Goal: Check status: Check status

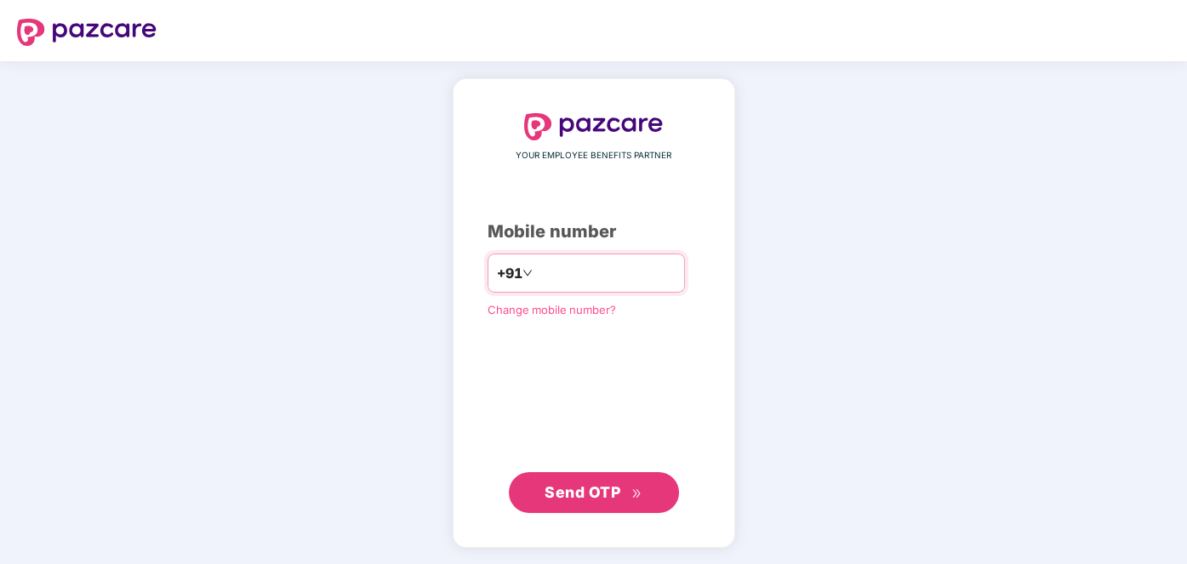
click at [565, 264] on input "number" at bounding box center [606, 273] width 140 height 27
type input "**********"
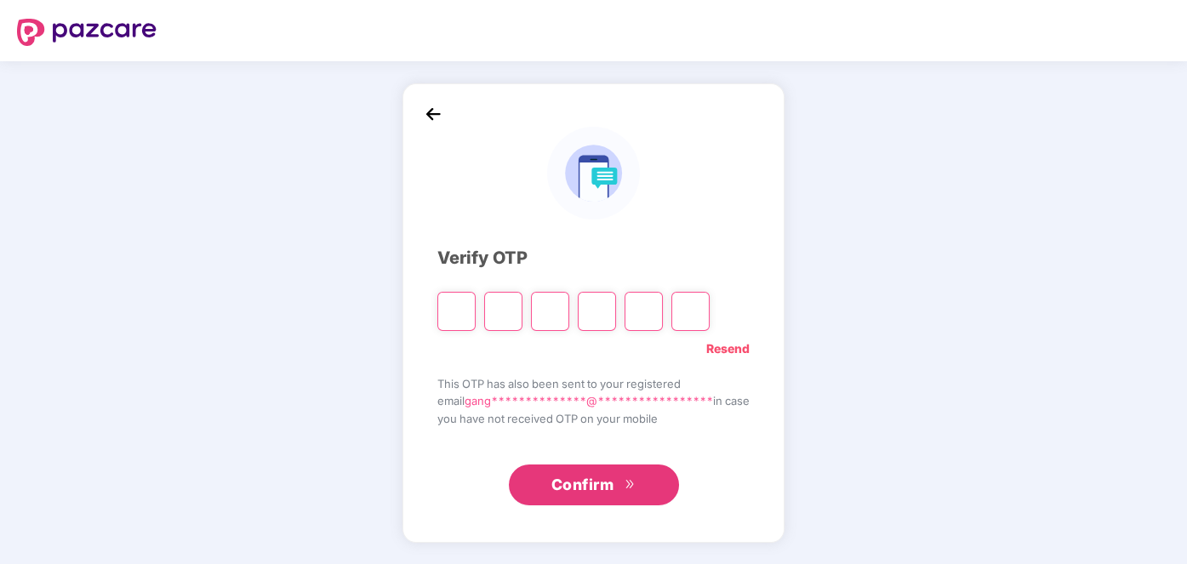
type input "*"
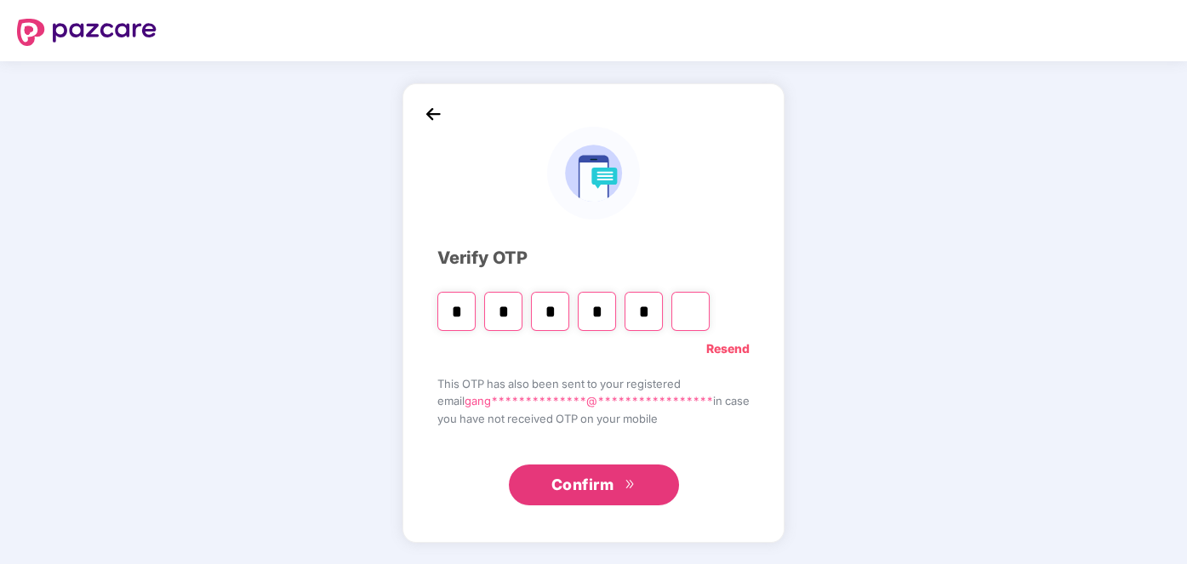
type input "*"
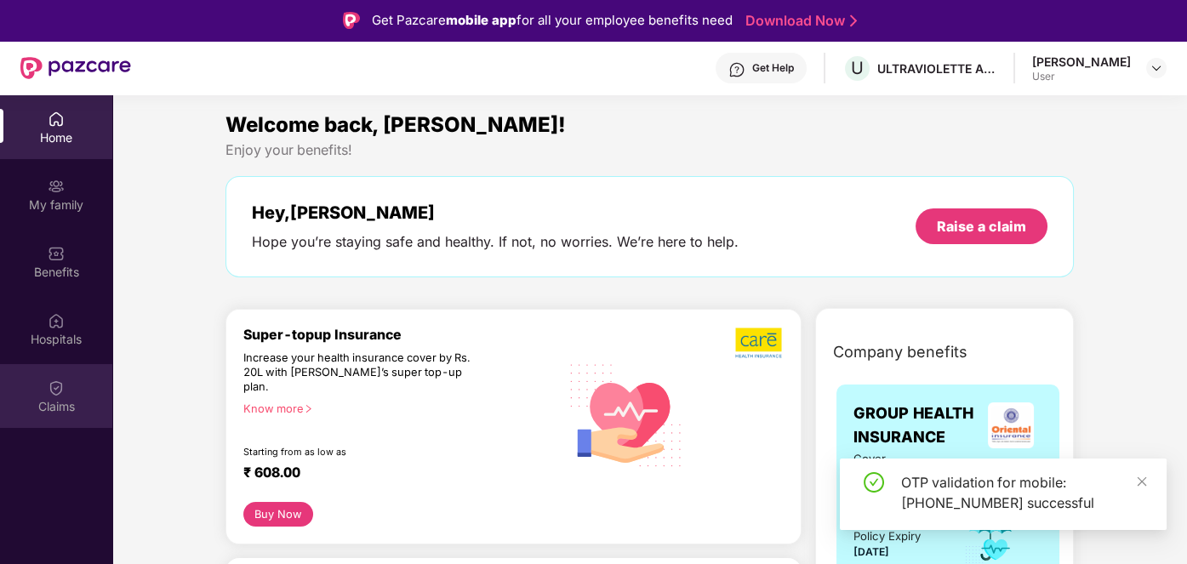
click at [57, 393] on img at bounding box center [56, 388] width 17 height 17
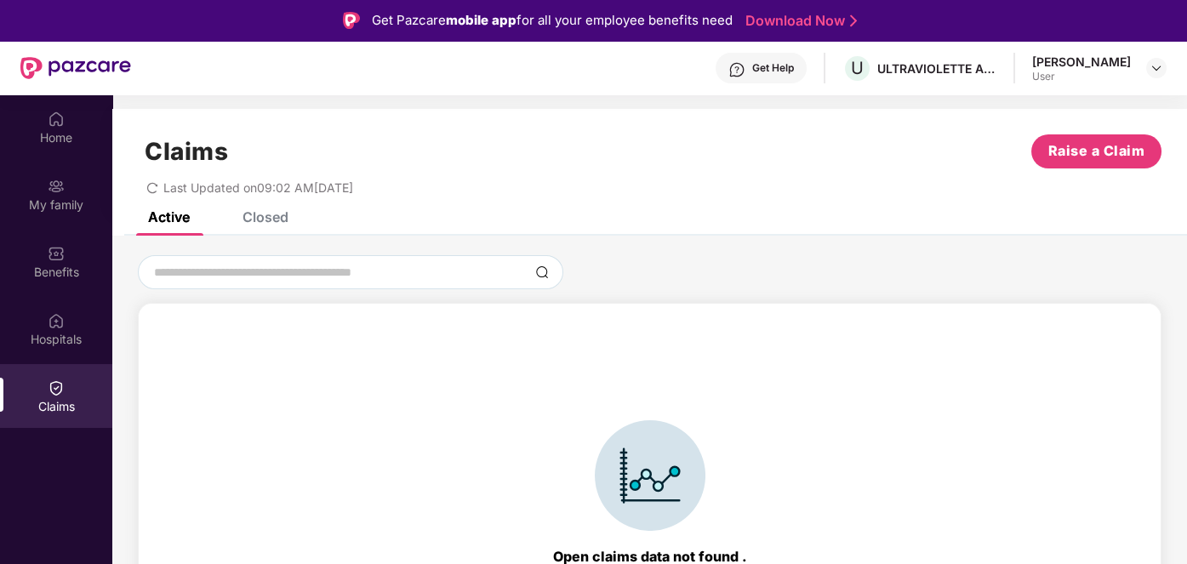
click at [275, 219] on div "Closed" at bounding box center [266, 216] width 46 height 17
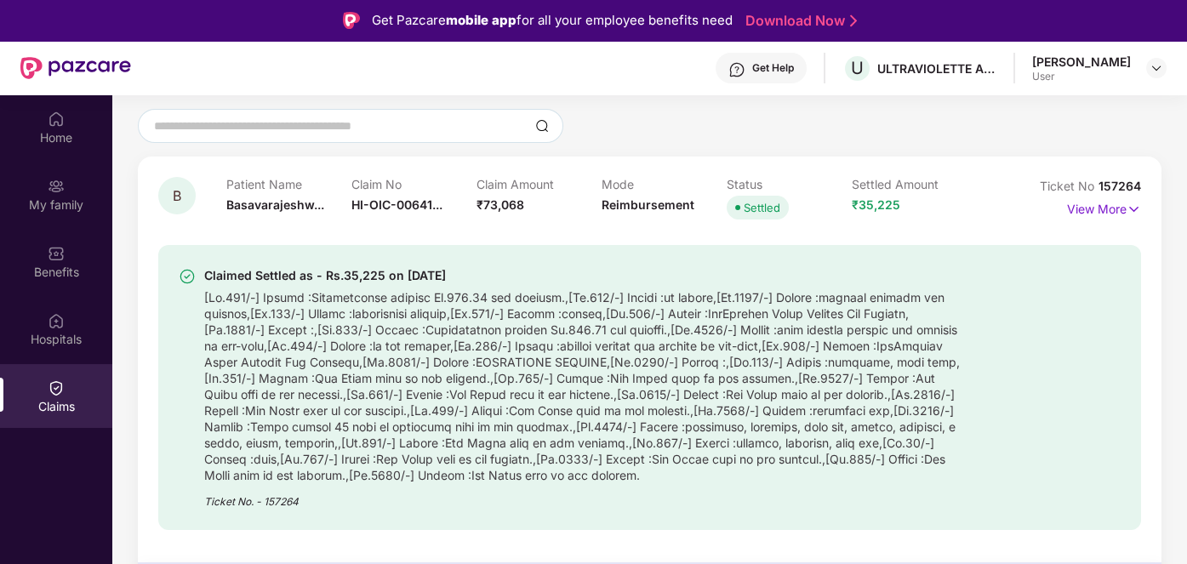
scroll to position [154, 0]
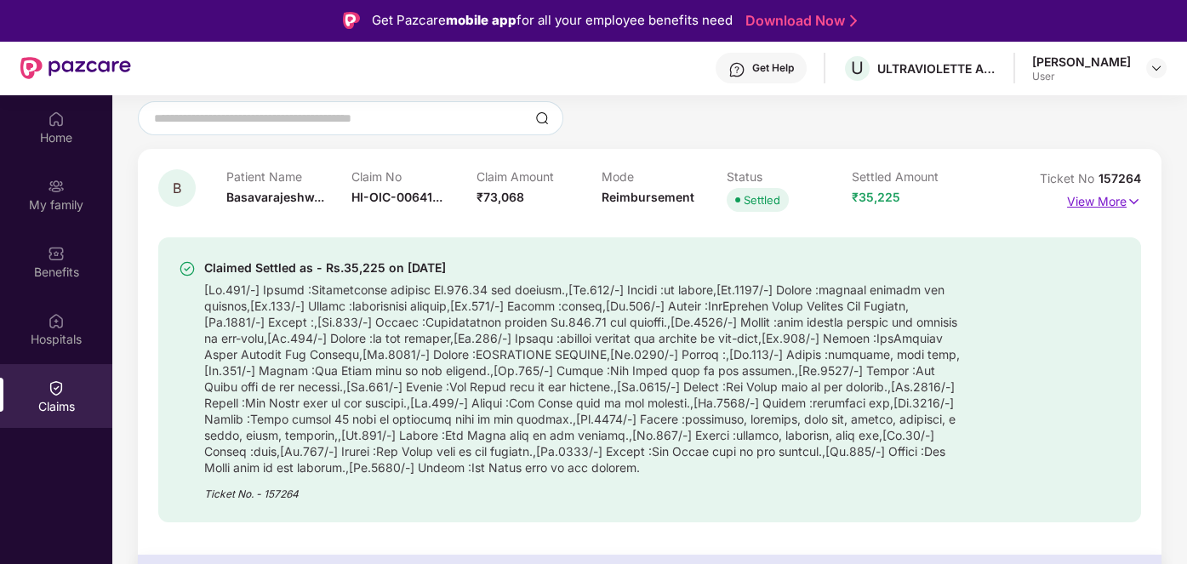
click at [1102, 206] on p "View More" at bounding box center [1104, 199] width 74 height 23
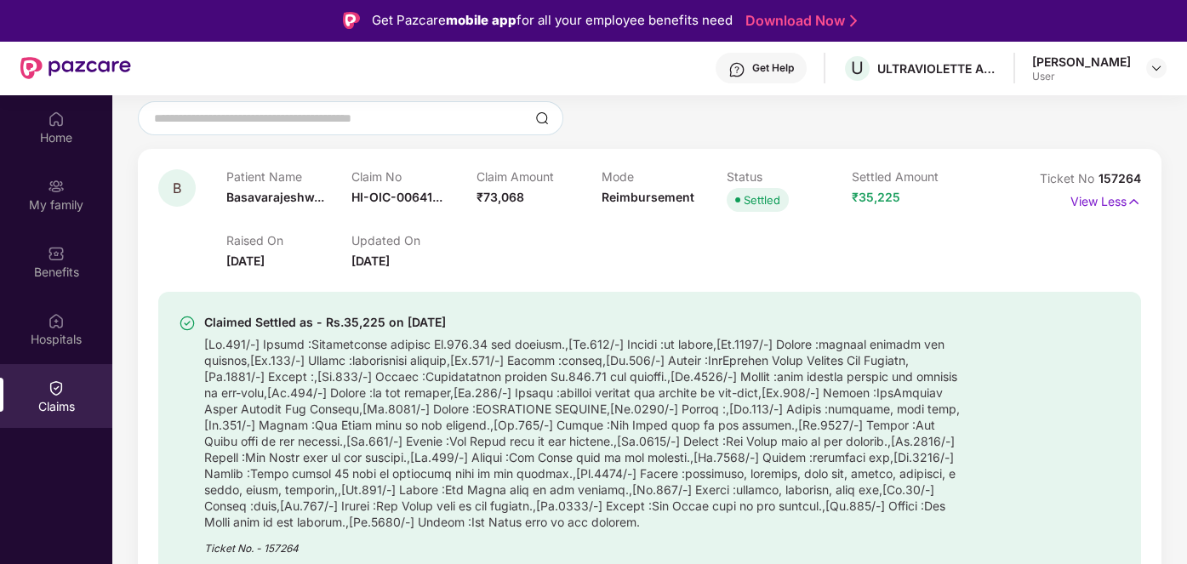
scroll to position [231, 0]
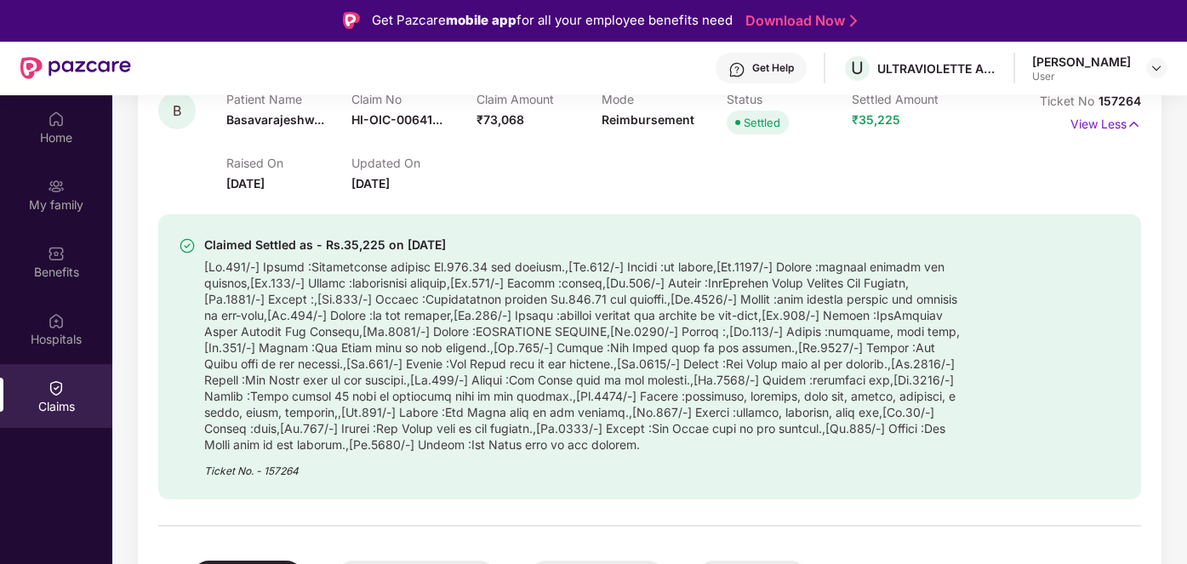
click at [562, 196] on div "Claimed Settled as - Rs.35,225 on 14 Aug 2025 Ticket No. - 157264" at bounding box center [649, 346] width 983 height 306
click at [1103, 127] on p "View Less" at bounding box center [1105, 122] width 71 height 23
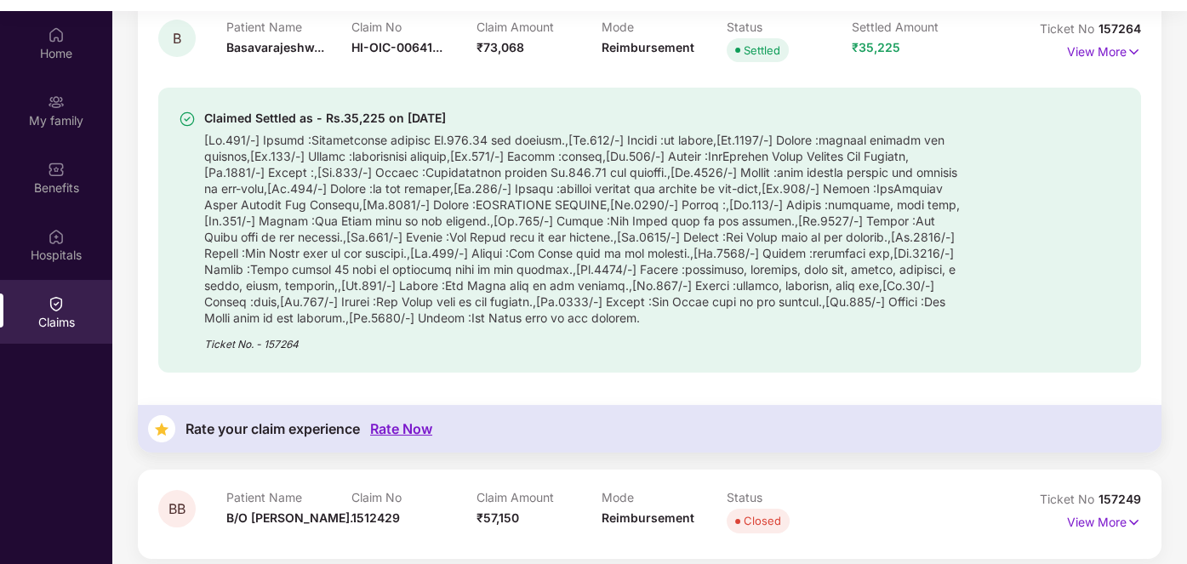
scroll to position [95, 0]
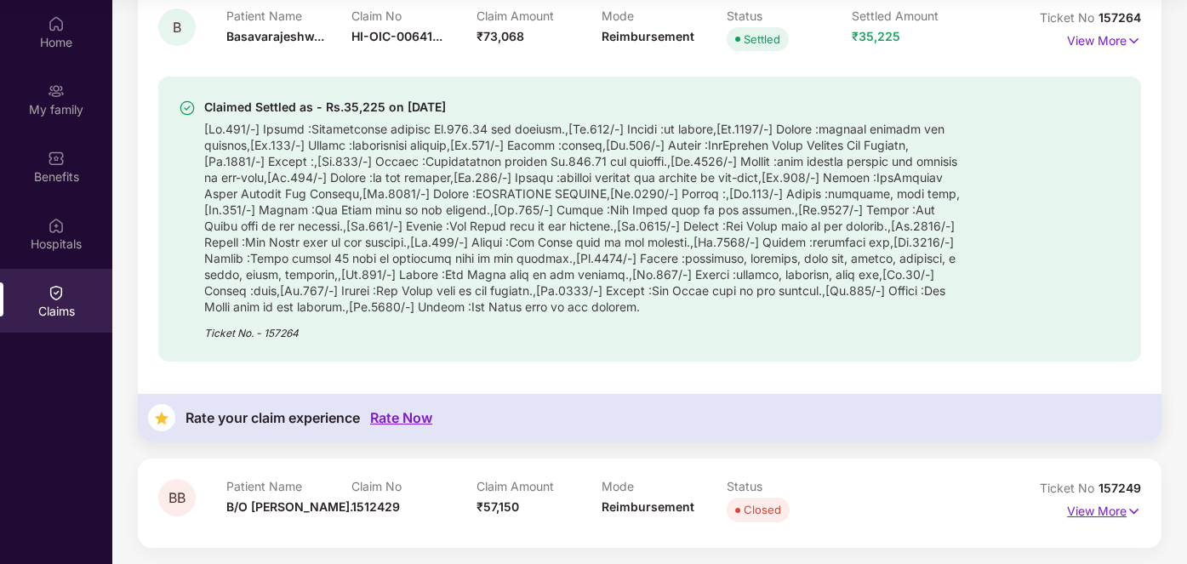
click at [1107, 507] on p "View More" at bounding box center [1104, 509] width 74 height 23
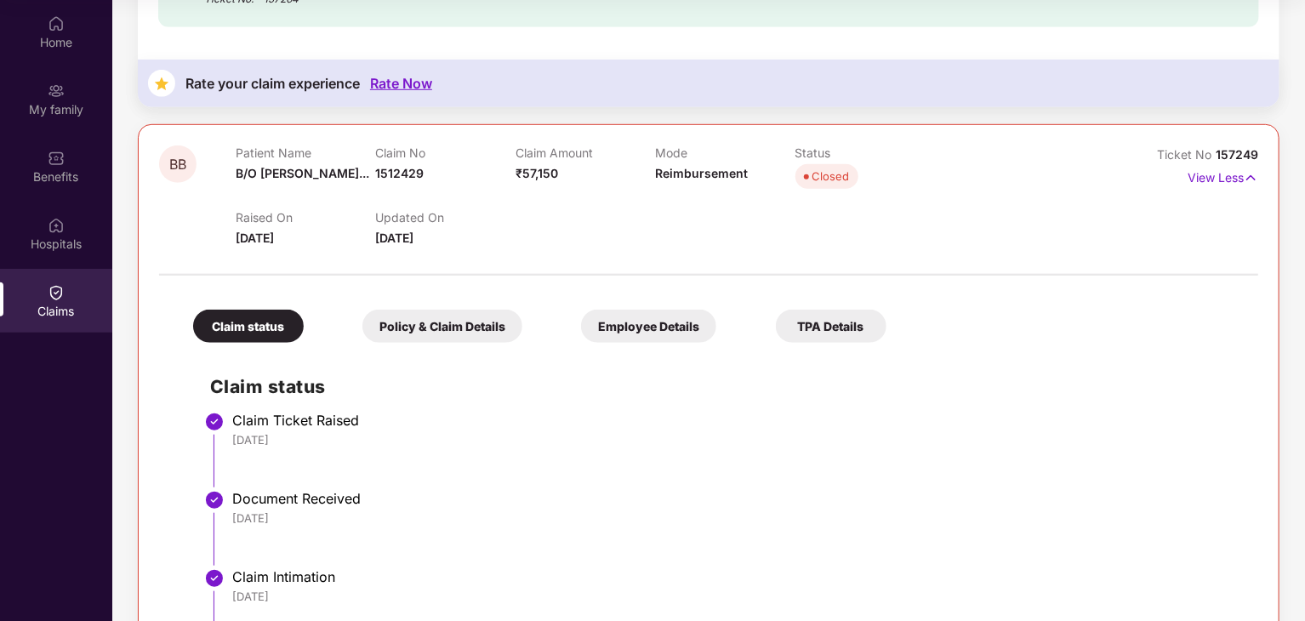
scroll to position [556, 0]
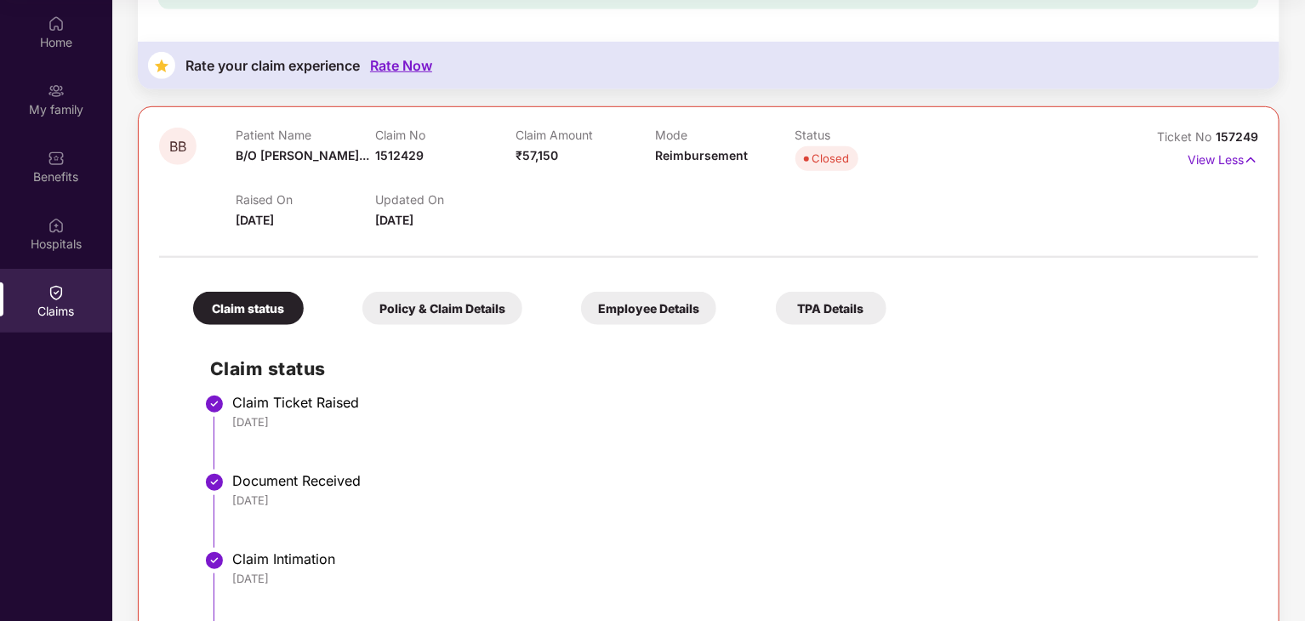
click at [770, 427] on div "07 Jul 2025" at bounding box center [736, 421] width 1009 height 15
click at [64, 102] on div "My family" at bounding box center [56, 109] width 112 height 17
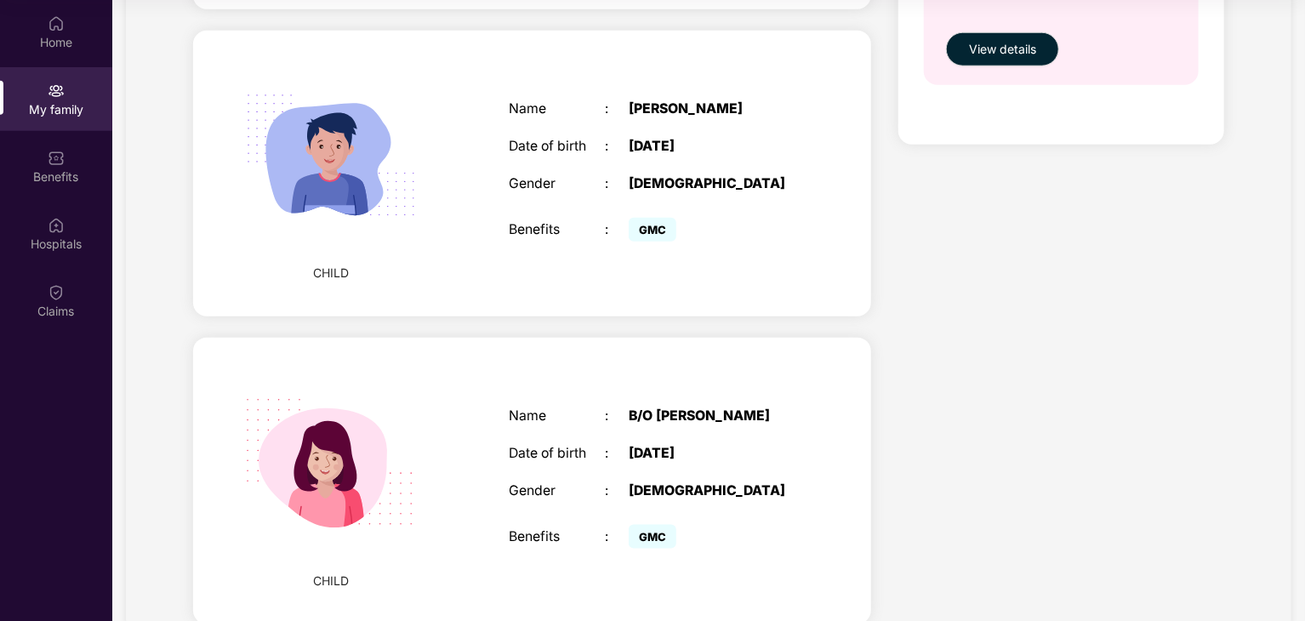
scroll to position [841, 0]
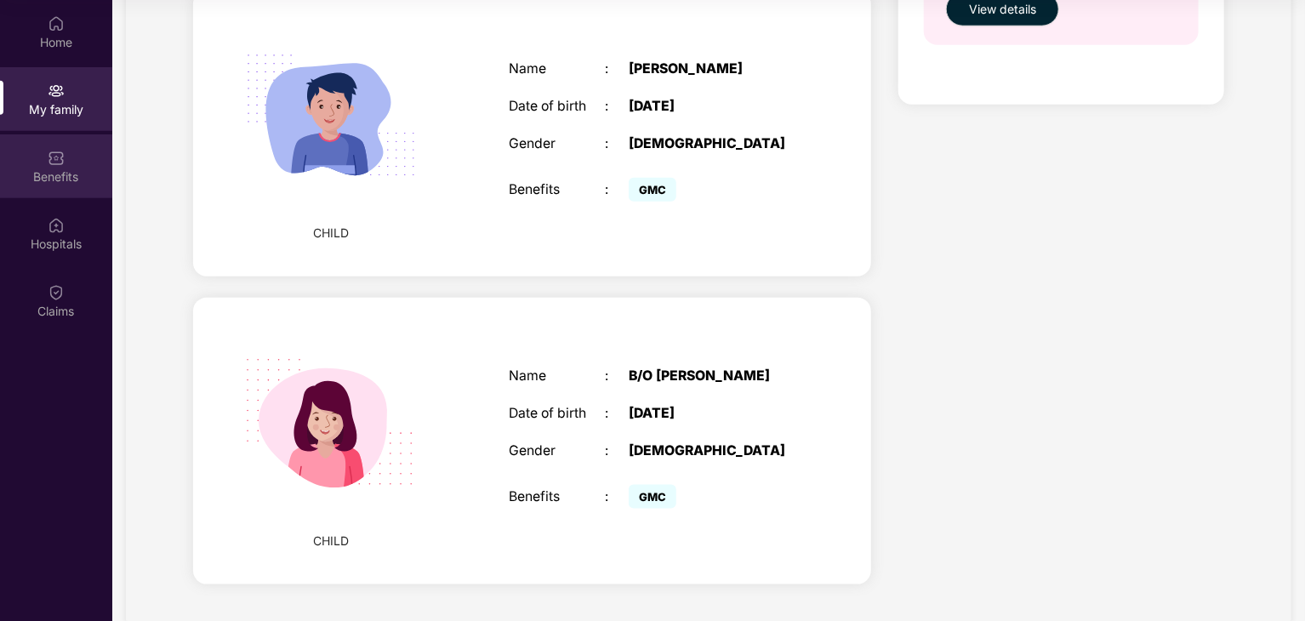
click at [66, 164] on div "Benefits" at bounding box center [56, 166] width 112 height 64
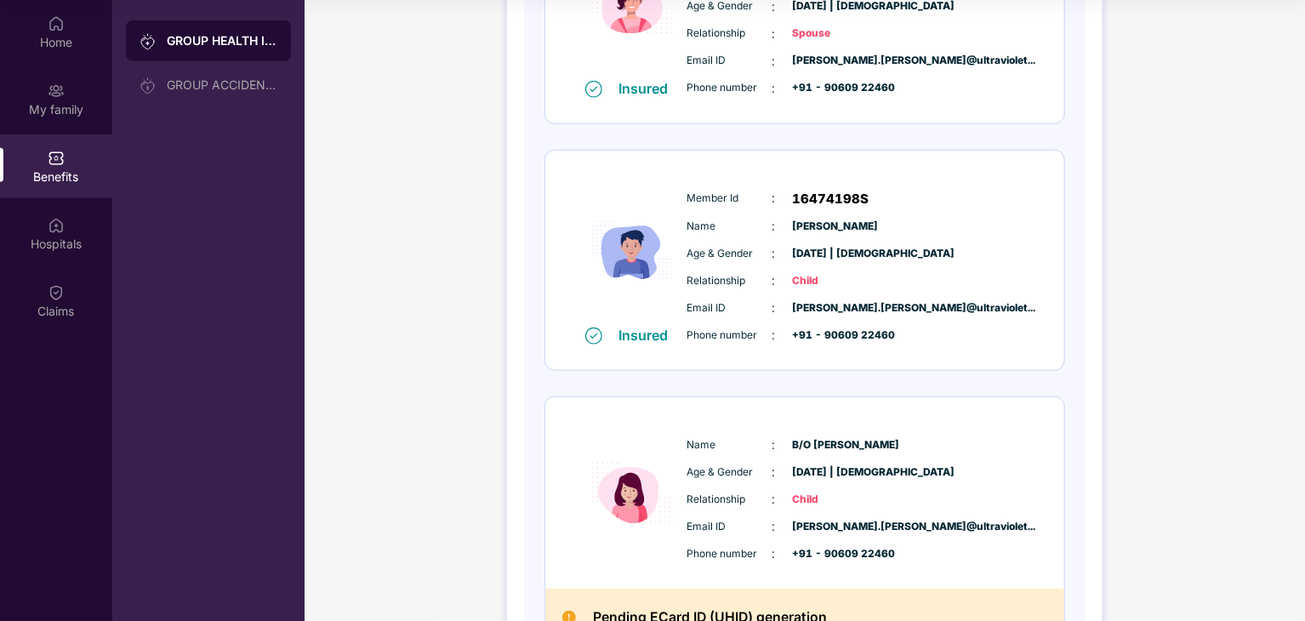
scroll to position [716, 0]
